Goal: Task Accomplishment & Management: Use online tool/utility

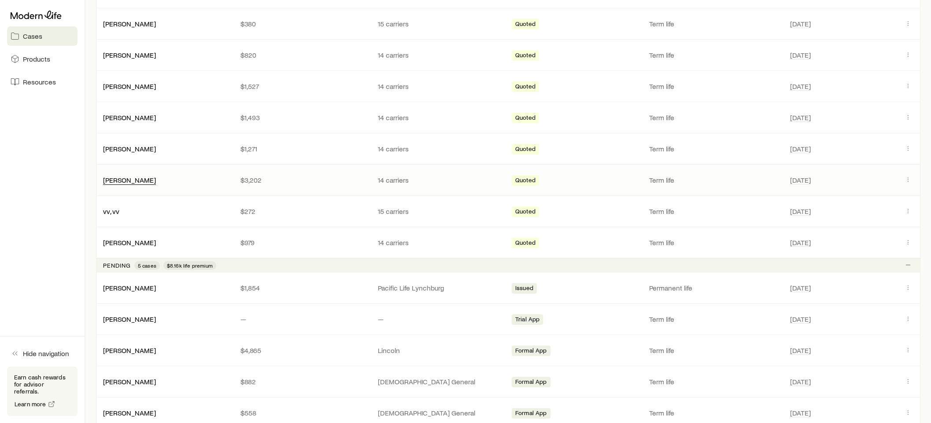
scroll to position [258, 0]
click at [127, 183] on link "[PERSON_NAME]" at bounding box center [129, 180] width 53 height 8
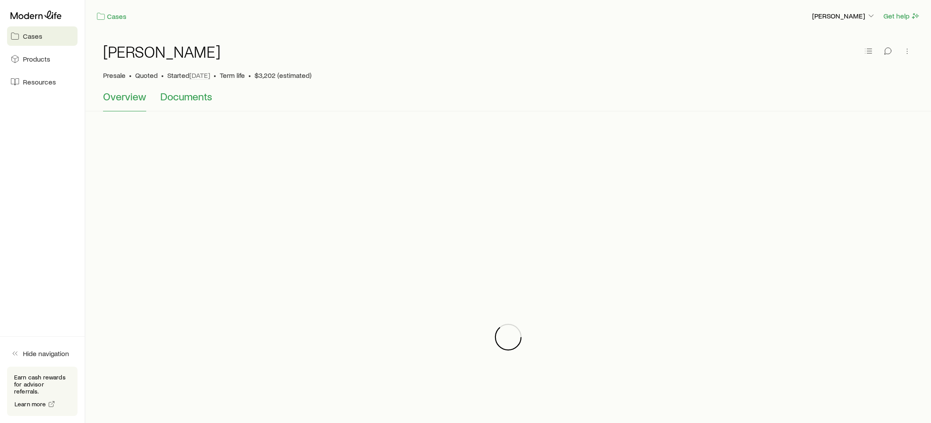
click at [193, 100] on span "Documents" at bounding box center [186, 96] width 52 height 12
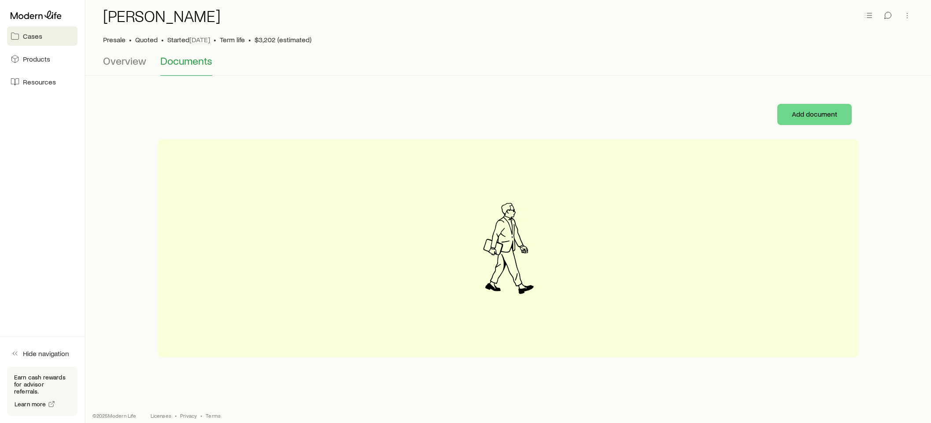
scroll to position [44, 0]
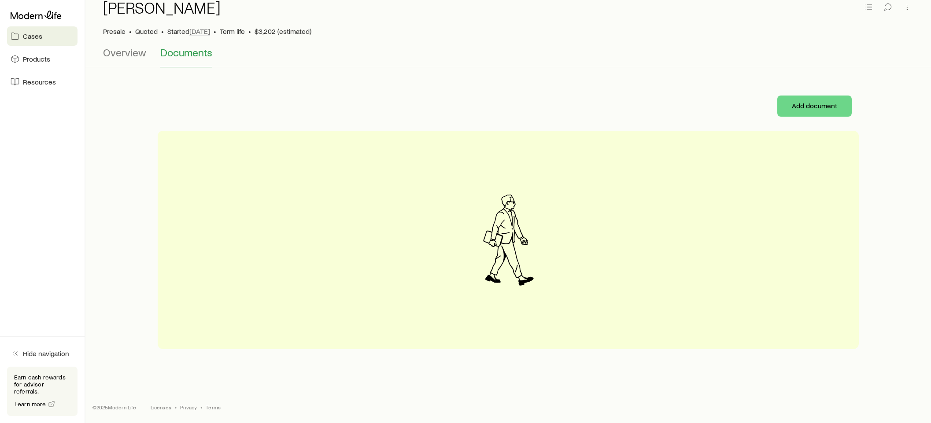
click at [129, 55] on span "Overview" at bounding box center [124, 52] width 43 height 12
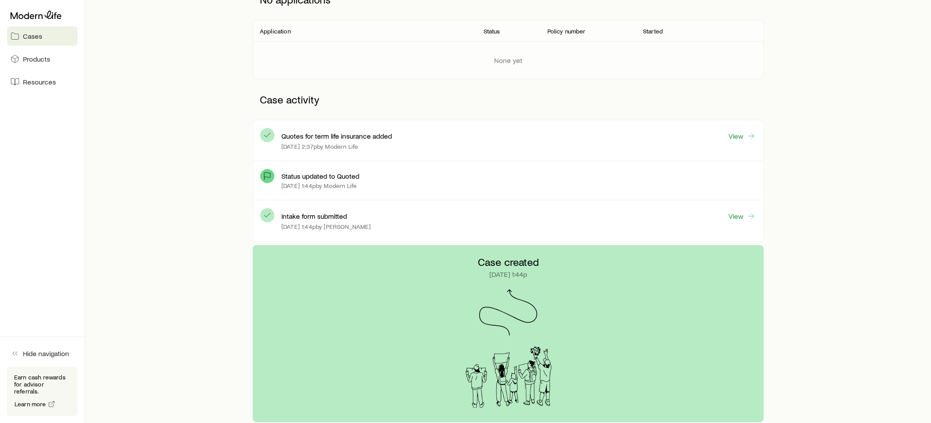
scroll to position [149, 0]
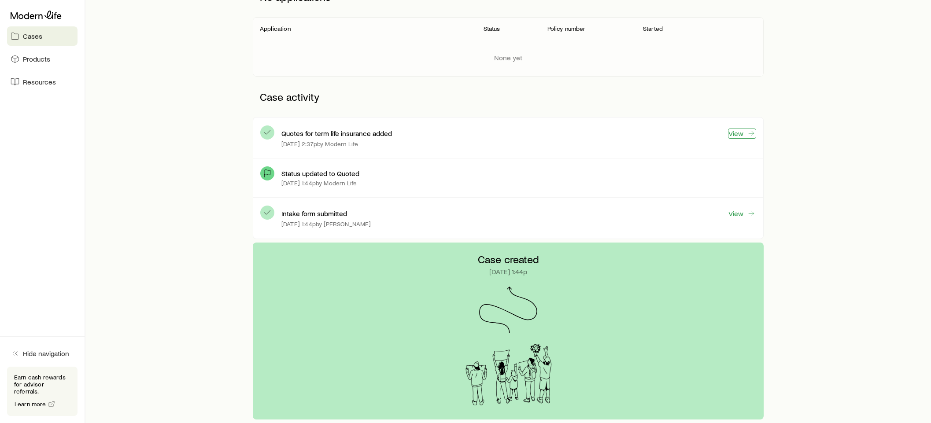
click at [740, 133] on link "View" at bounding box center [742, 134] width 28 height 10
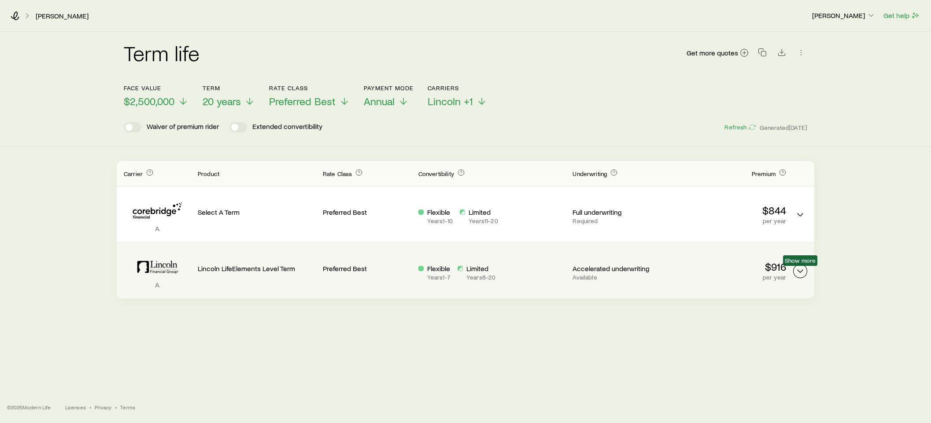
click at [798, 272] on icon "Term quotes" at bounding box center [800, 271] width 11 height 11
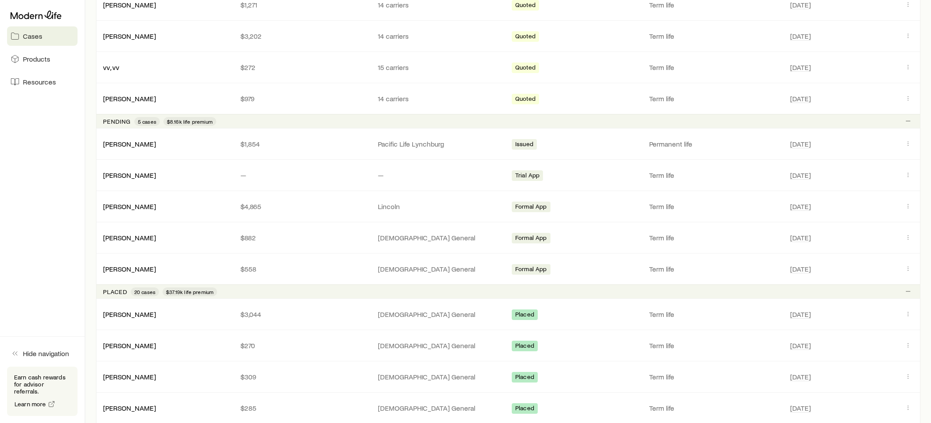
scroll to position [405, 0]
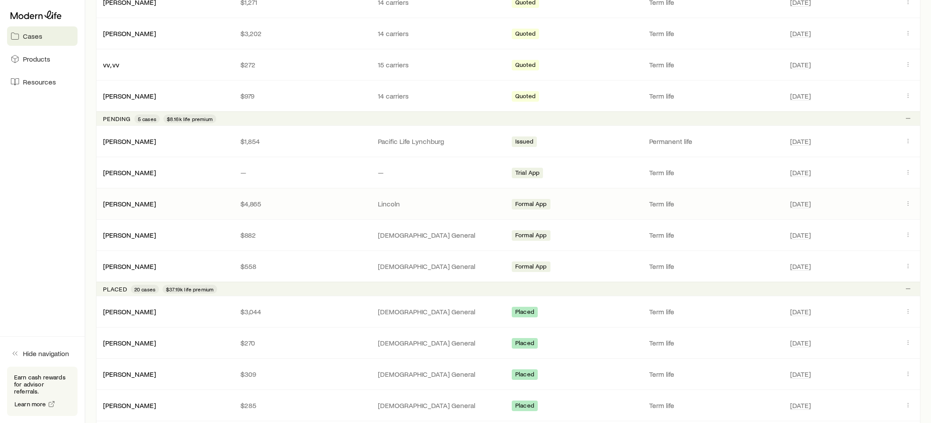
click at [539, 203] on span "Formal App" at bounding box center [531, 204] width 32 height 9
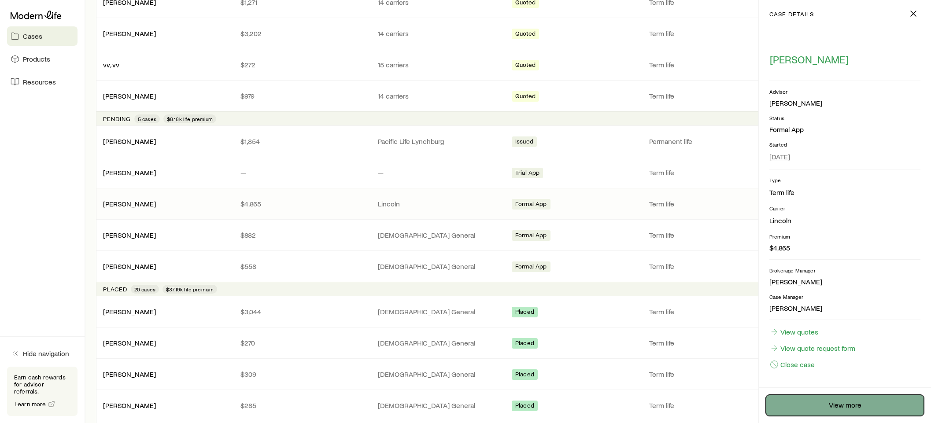
click at [835, 410] on link "View more" at bounding box center [845, 405] width 158 height 21
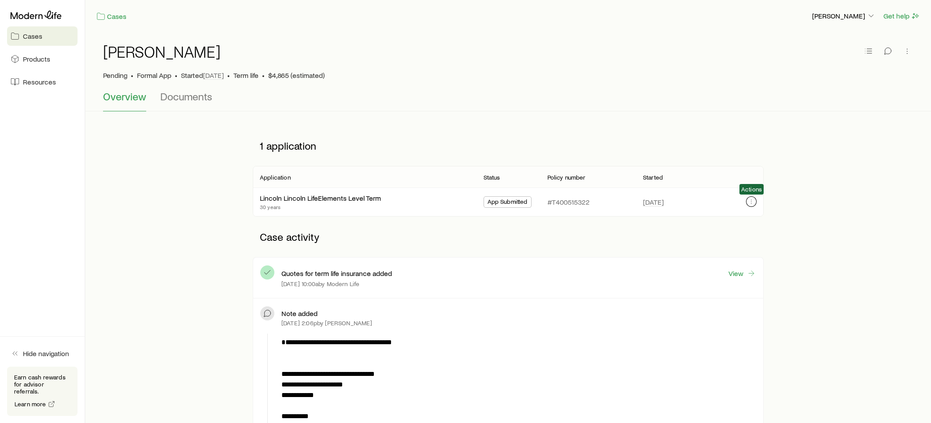
click at [752, 204] on icon "button" at bounding box center [751, 201] width 7 height 7
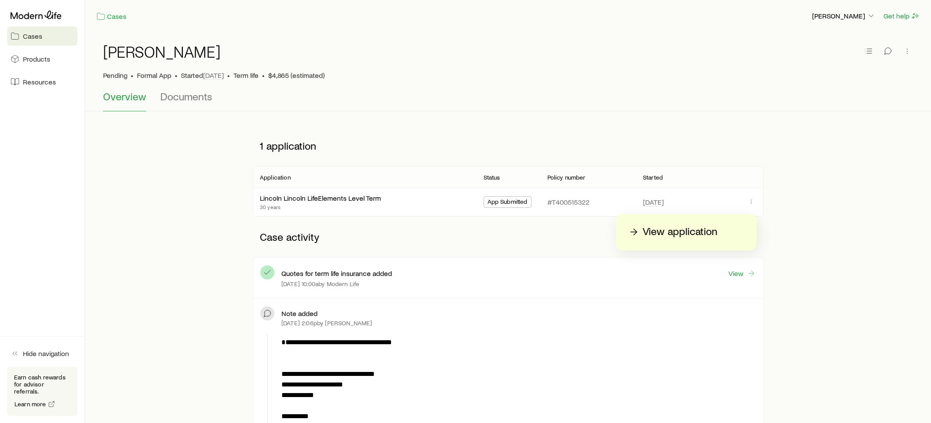
click at [690, 234] on p "View application" at bounding box center [680, 232] width 75 height 14
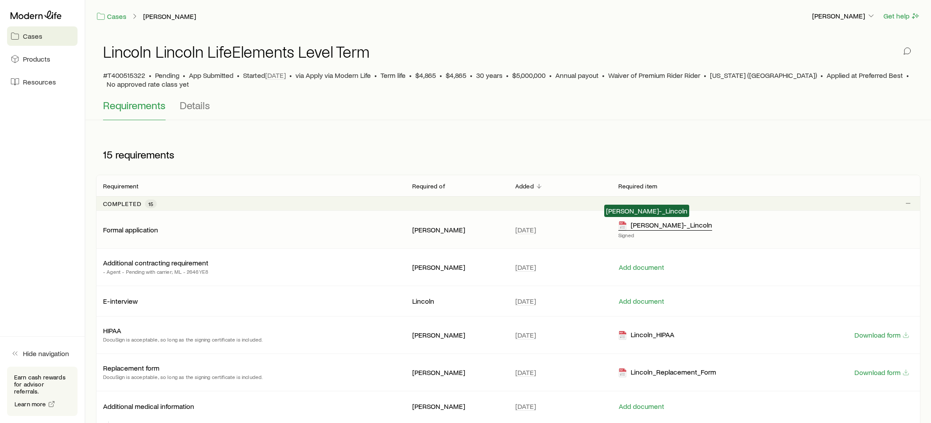
click at [694, 225] on div "[PERSON_NAME]-_Lincoln" at bounding box center [665, 226] width 94 height 10
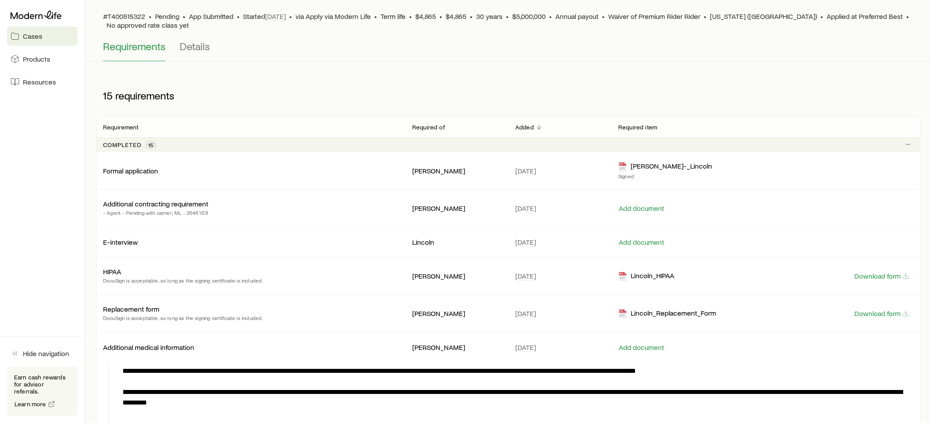
scroll to position [62, 0]
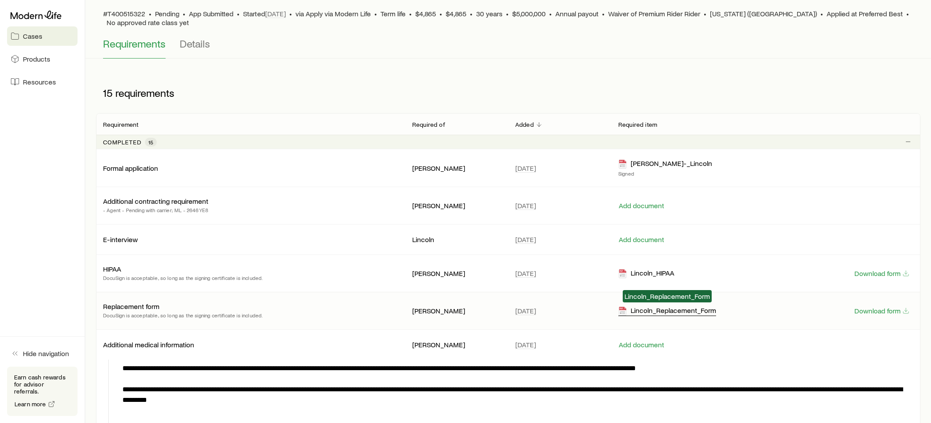
click at [663, 314] on div "Lincoln_Replacement_Form" at bounding box center [667, 311] width 98 height 10
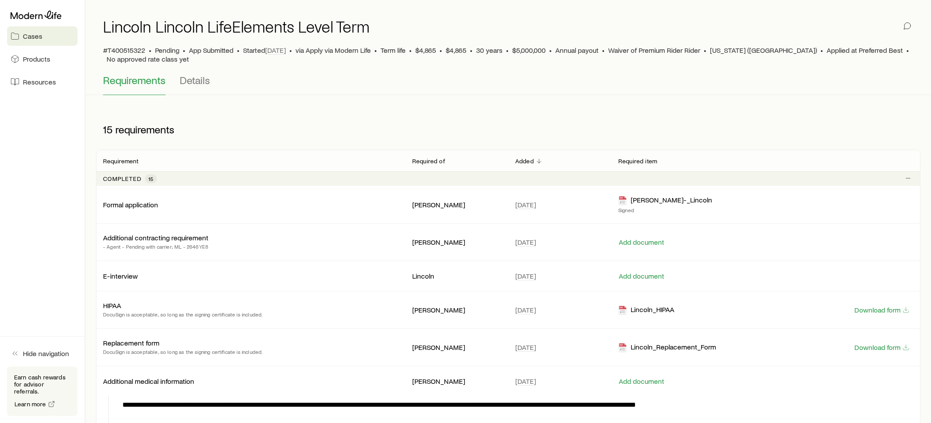
scroll to position [0, 0]
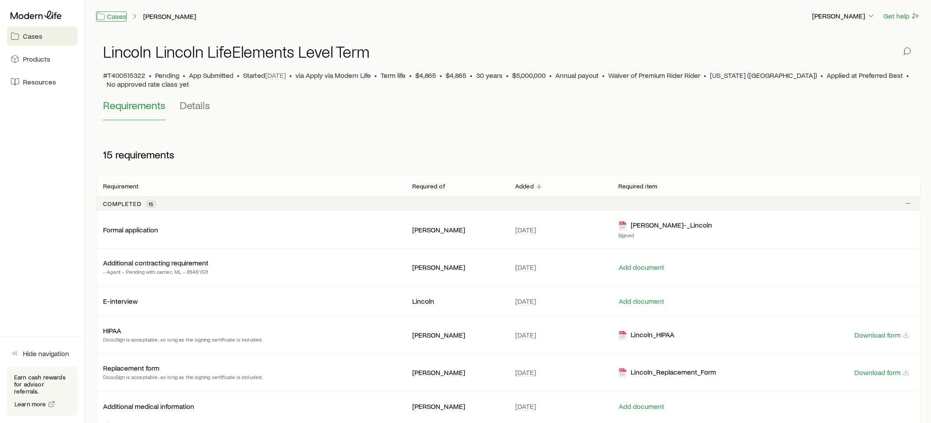
click at [118, 16] on link "Cases" at bounding box center [111, 16] width 31 height 10
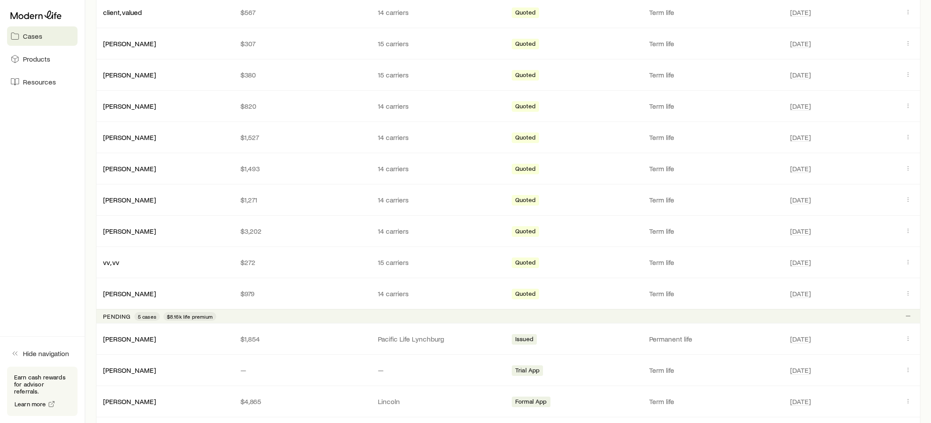
scroll to position [211, 0]
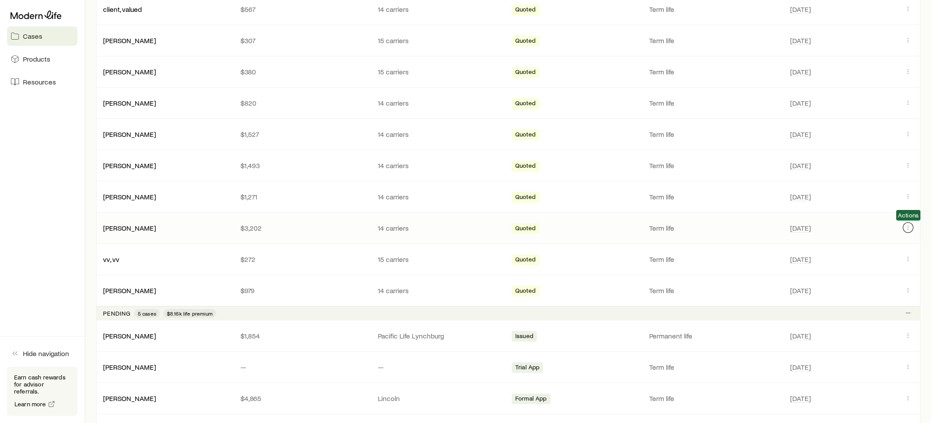
click at [907, 228] on icon "Client cases" at bounding box center [908, 227] width 7 height 7
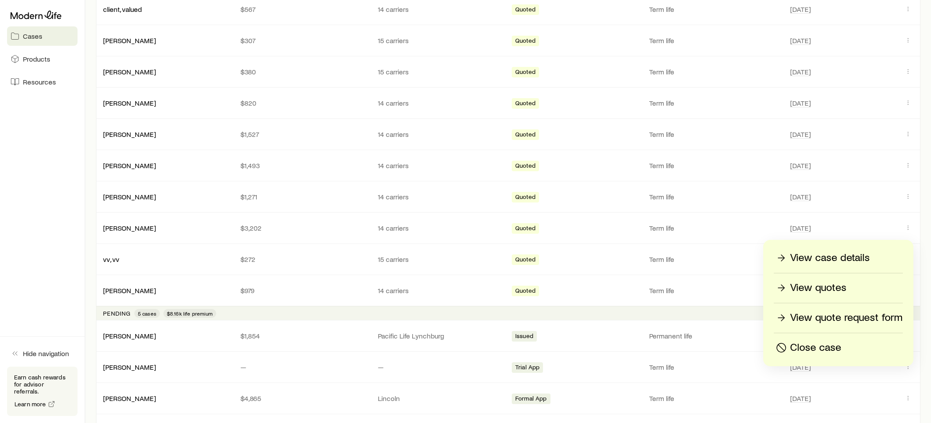
click at [825, 286] on p "View quotes" at bounding box center [818, 288] width 56 height 14
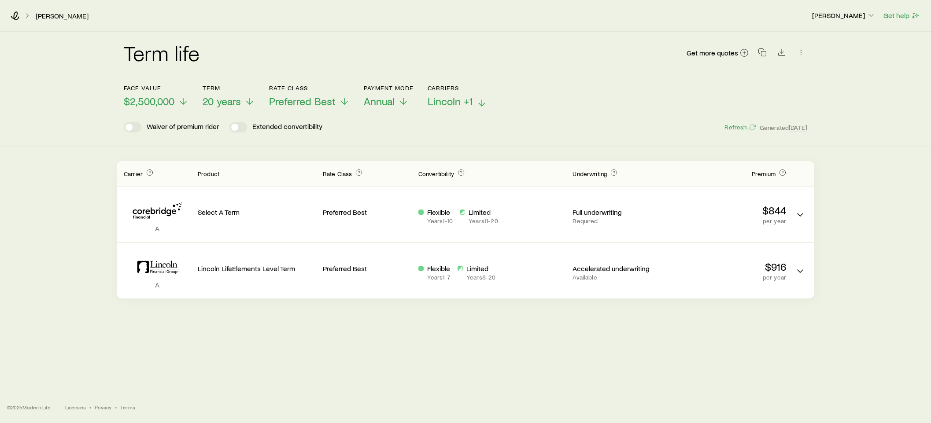
click at [480, 105] on polyline at bounding box center [482, 104] width 6 height 3
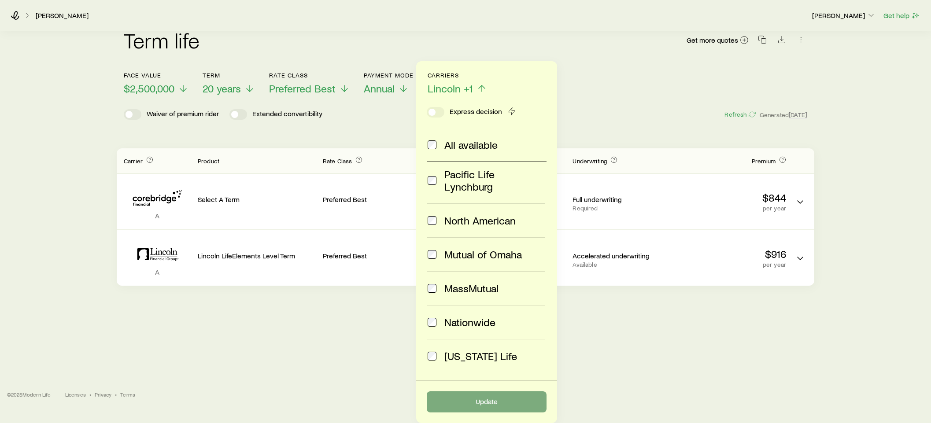
scroll to position [11, 0]
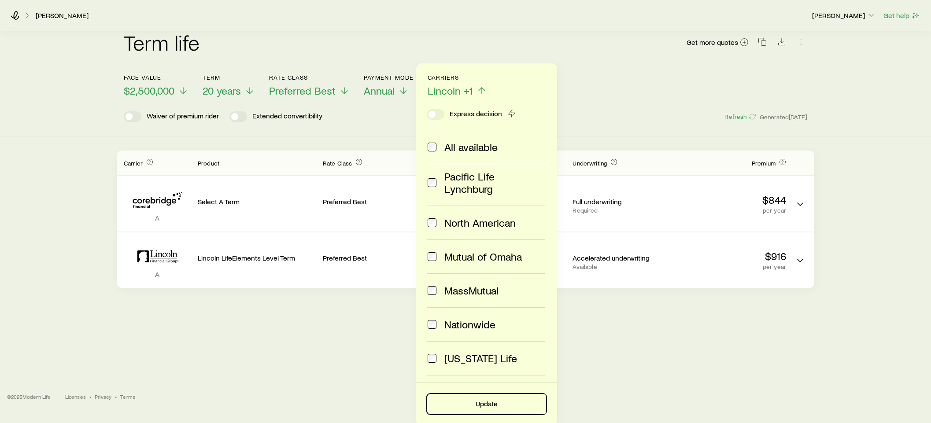
drag, startPoint x: 490, startPoint y: 399, endPoint x: 605, endPoint y: 382, distance: 115.8
click at [492, 399] on button "Update" at bounding box center [487, 404] width 120 height 21
